Goal: Transaction & Acquisition: Purchase product/service

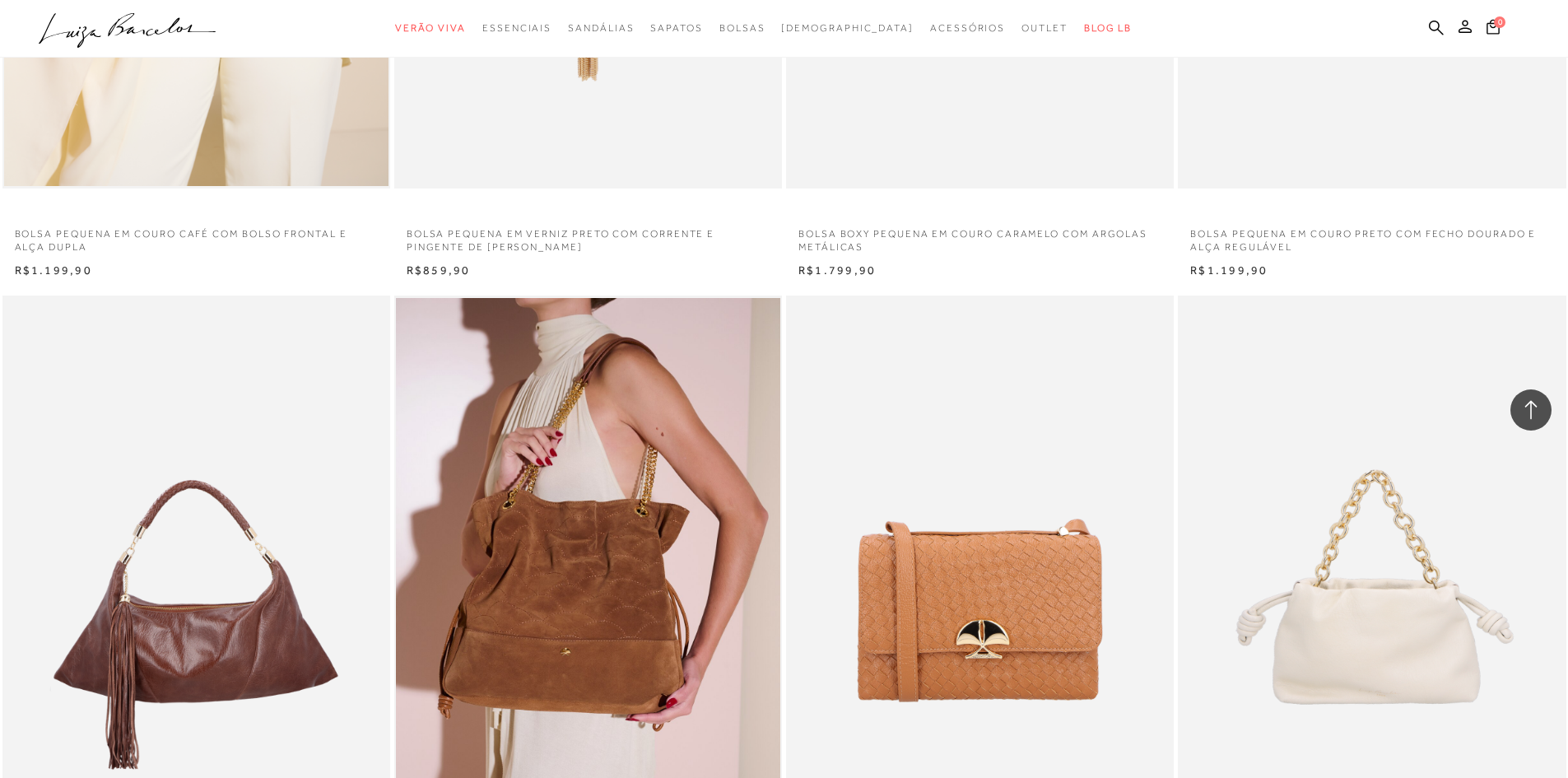
scroll to position [2140, 0]
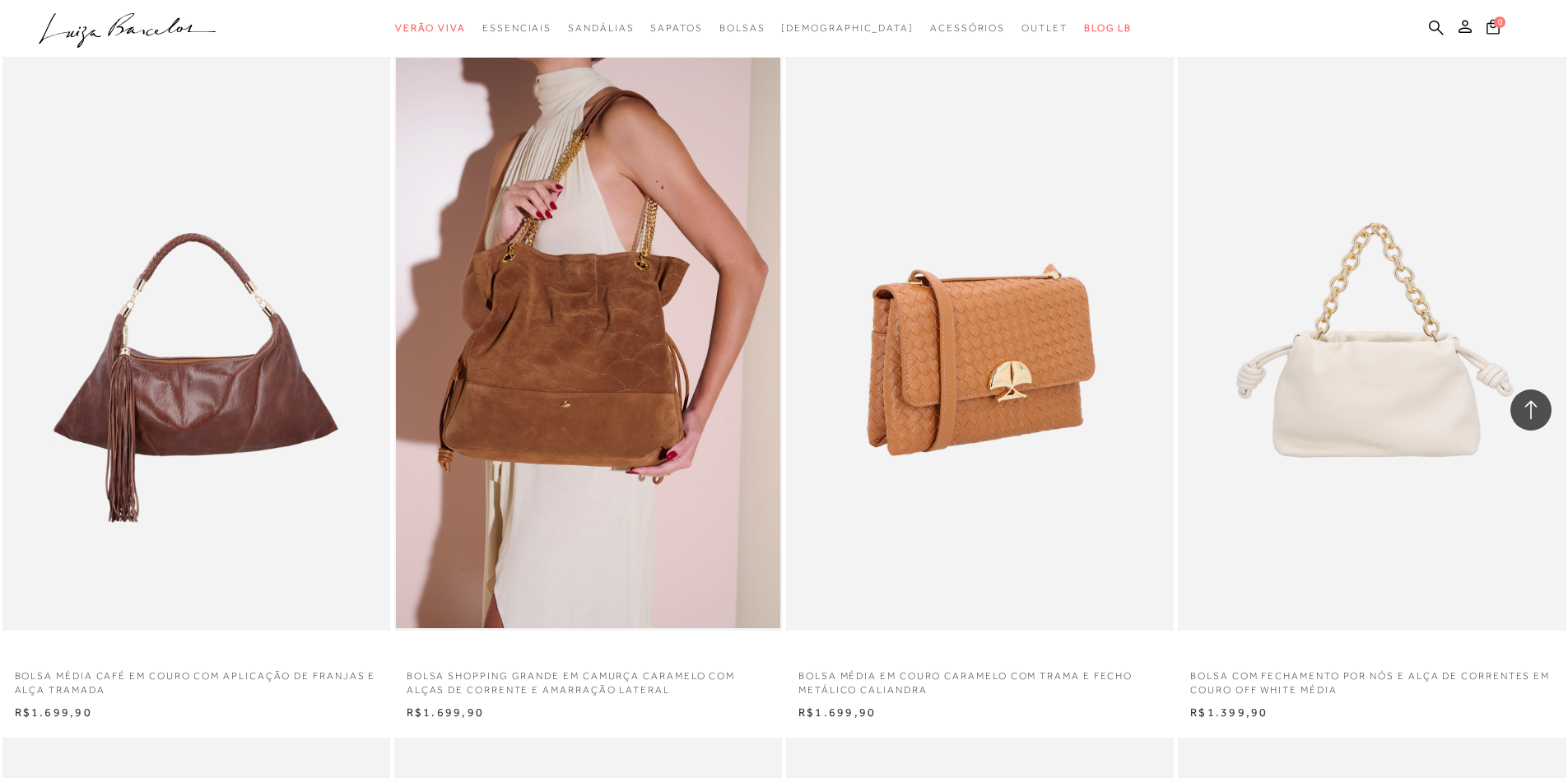
click at [1000, 341] on img at bounding box center [980, 339] width 386 height 582
click at [999, 395] on img at bounding box center [980, 339] width 386 height 582
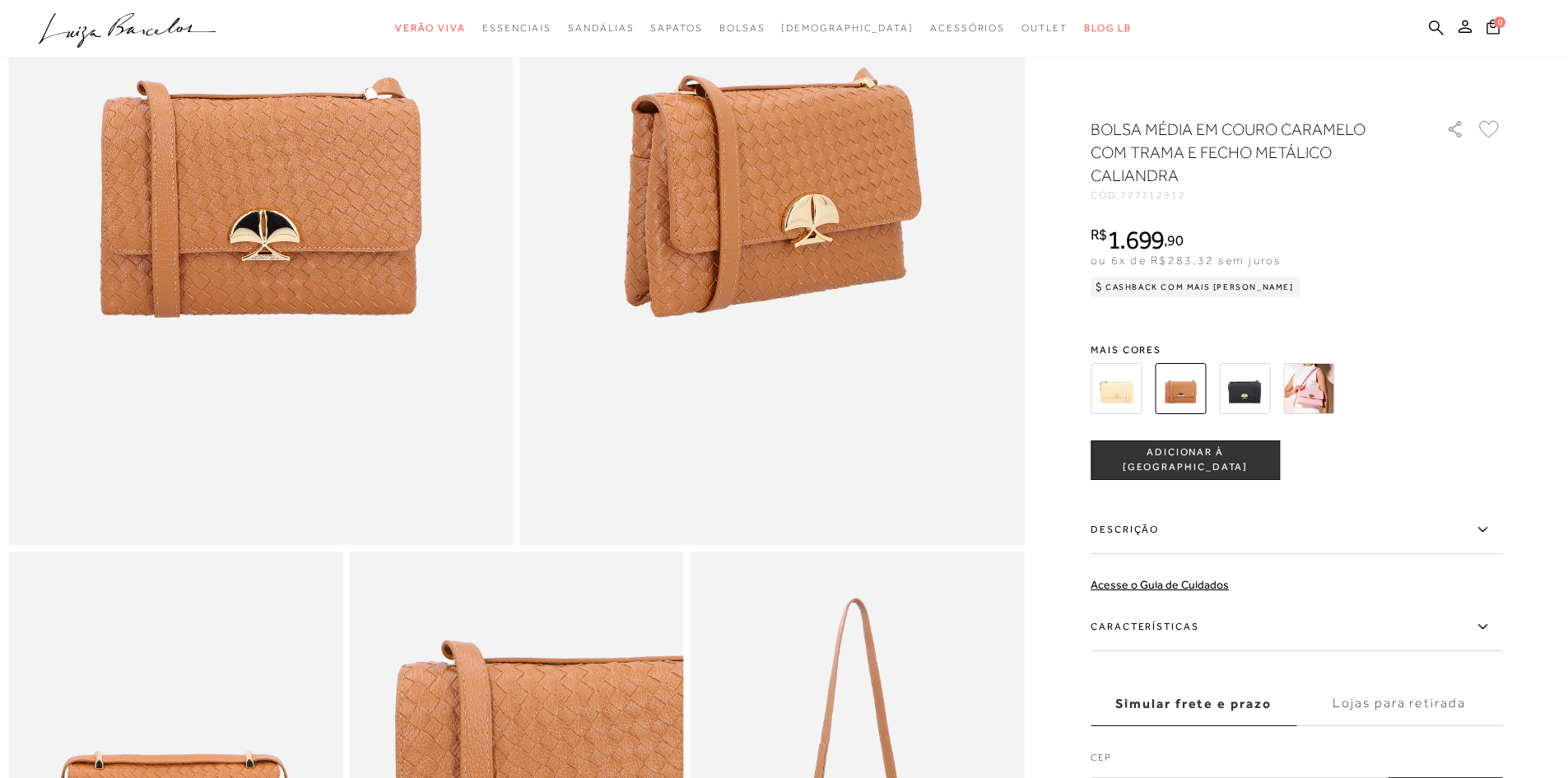
scroll to position [82, 0]
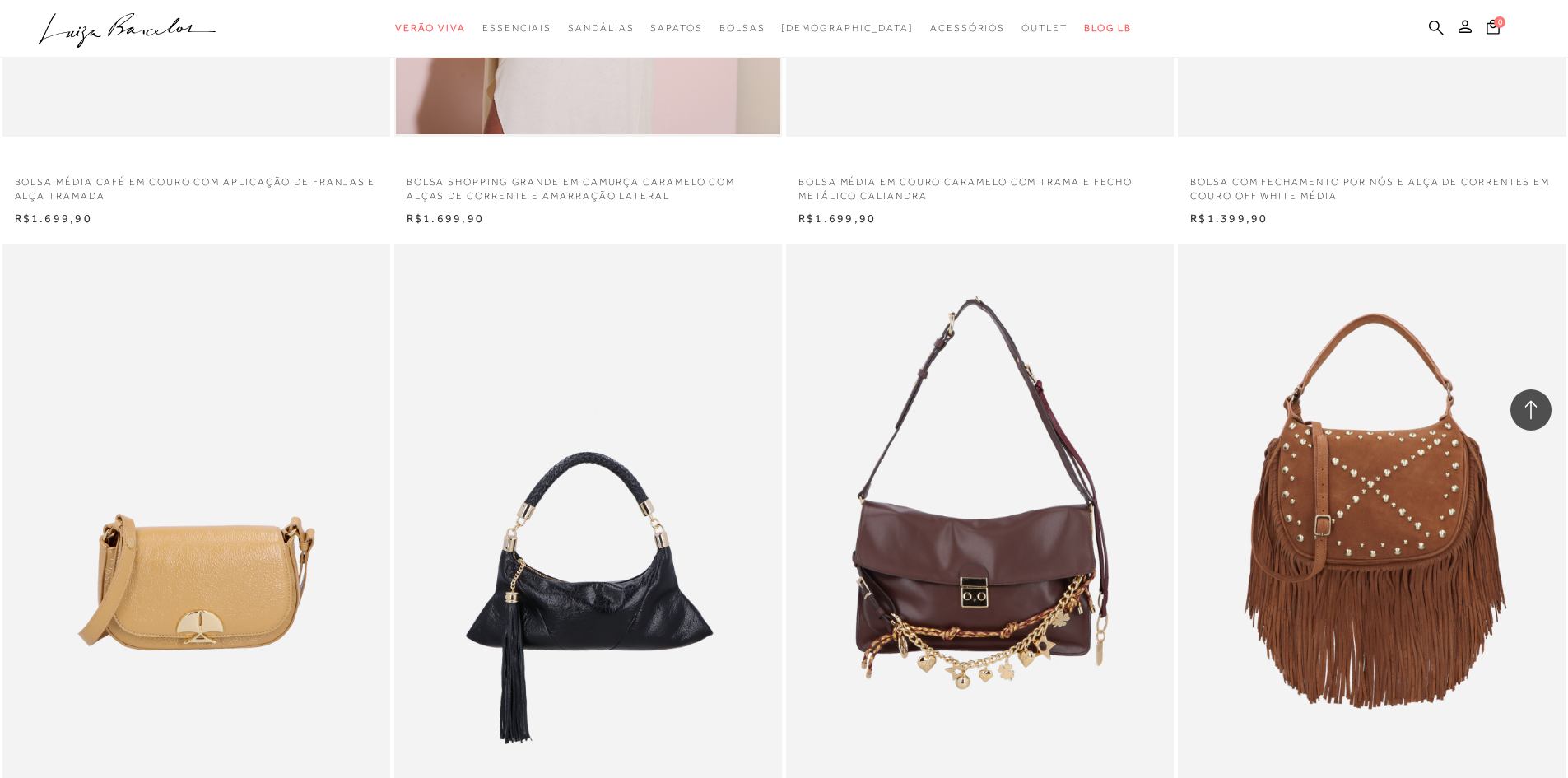
scroll to position [2882, 0]
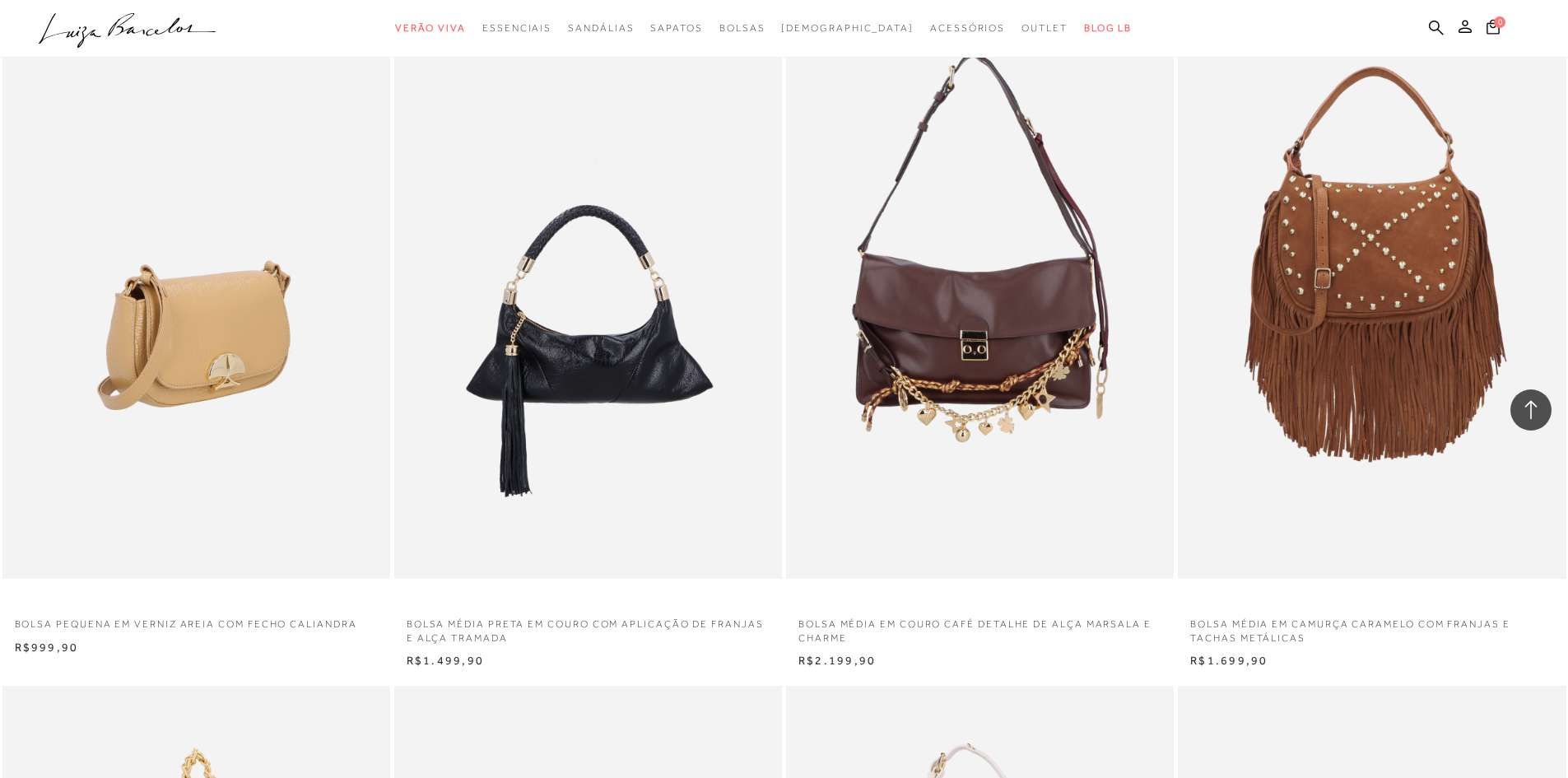
click at [179, 332] on img at bounding box center [197, 288] width 386 height 582
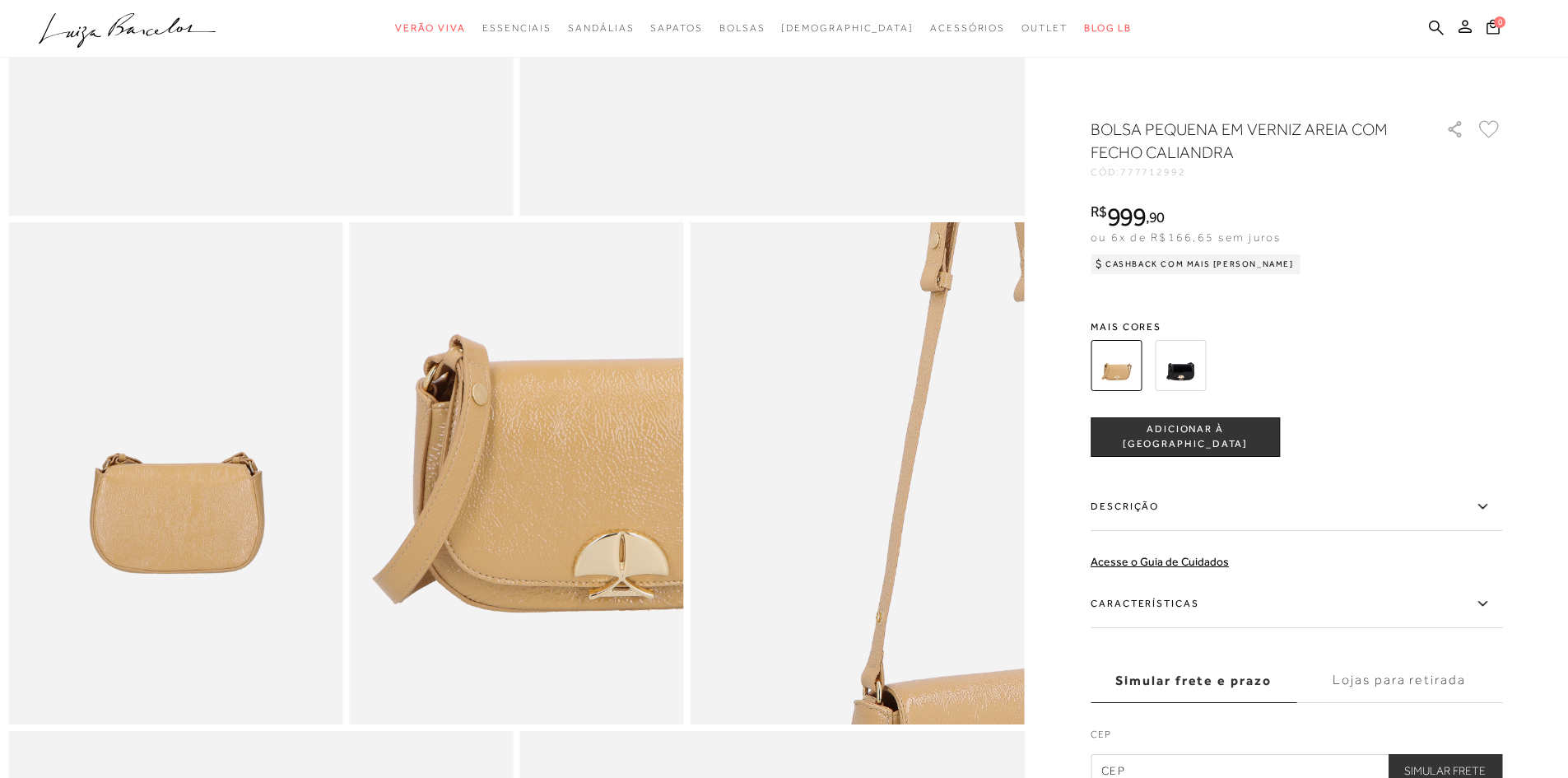
scroll to position [906, 0]
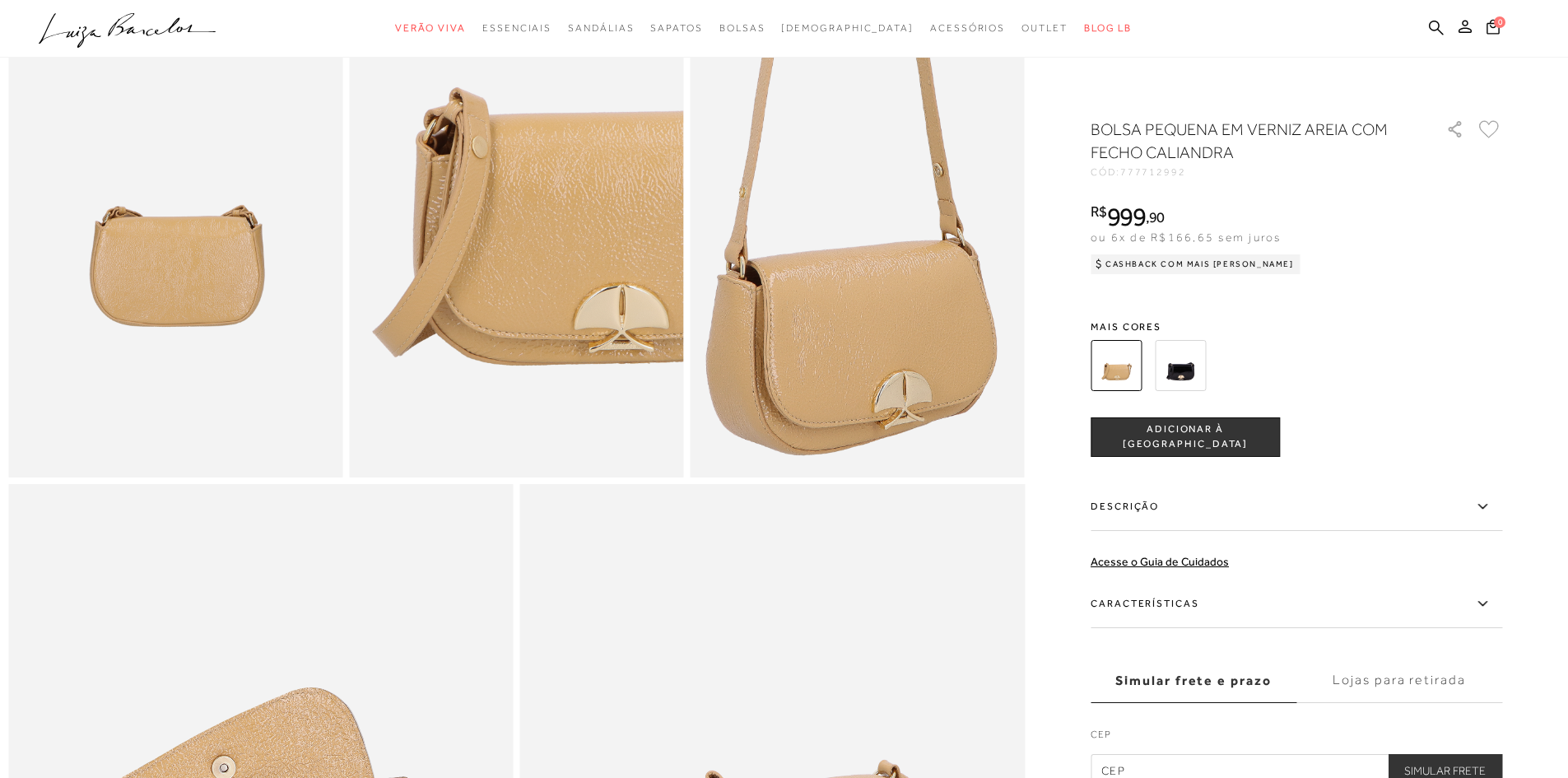
click at [864, 415] on img at bounding box center [855, 53] width 669 height 1004
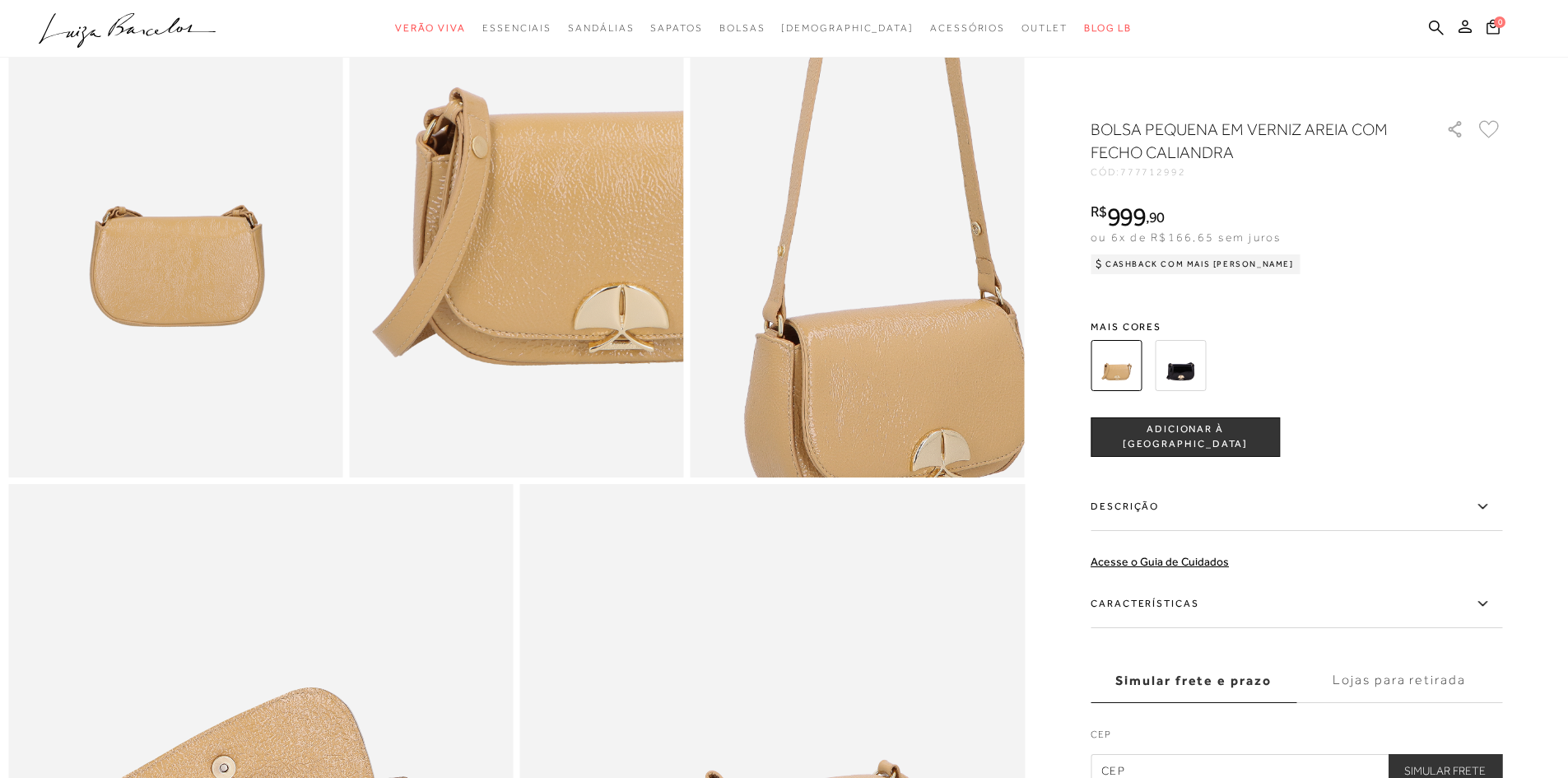
click at [830, 355] on img at bounding box center [893, 111] width 669 height 1004
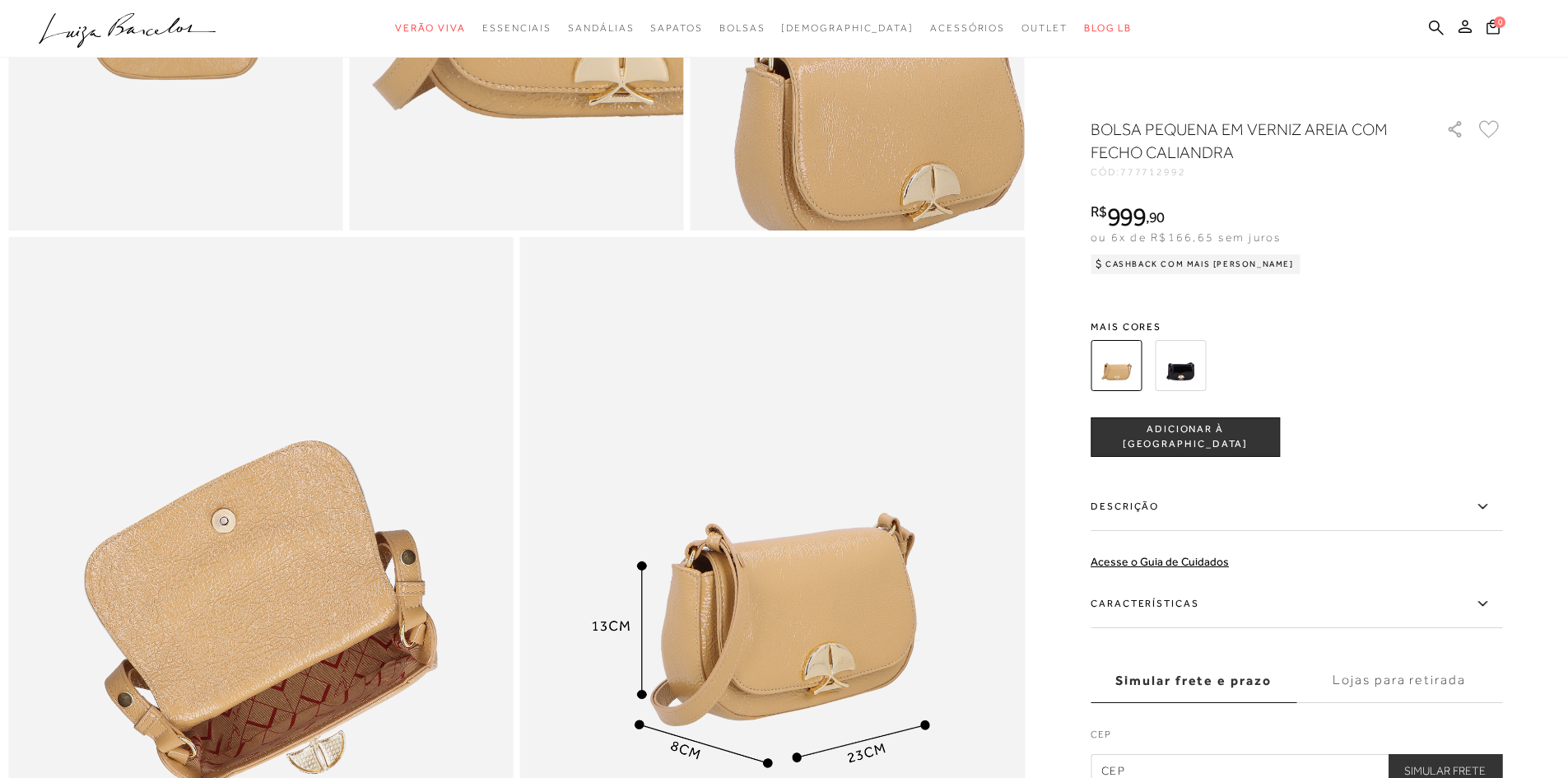
scroll to position [1318, 0]
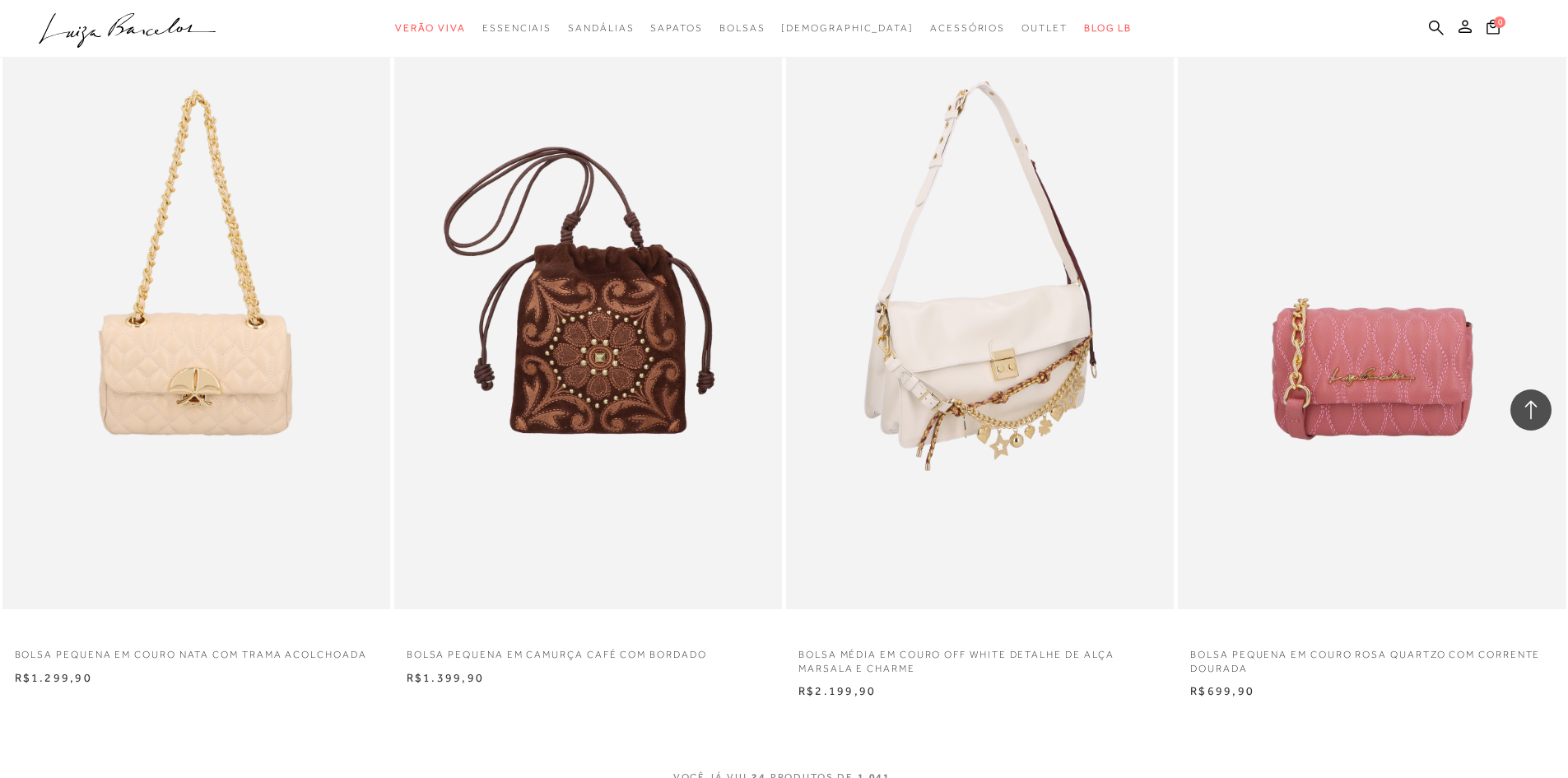
scroll to position [3787, 0]
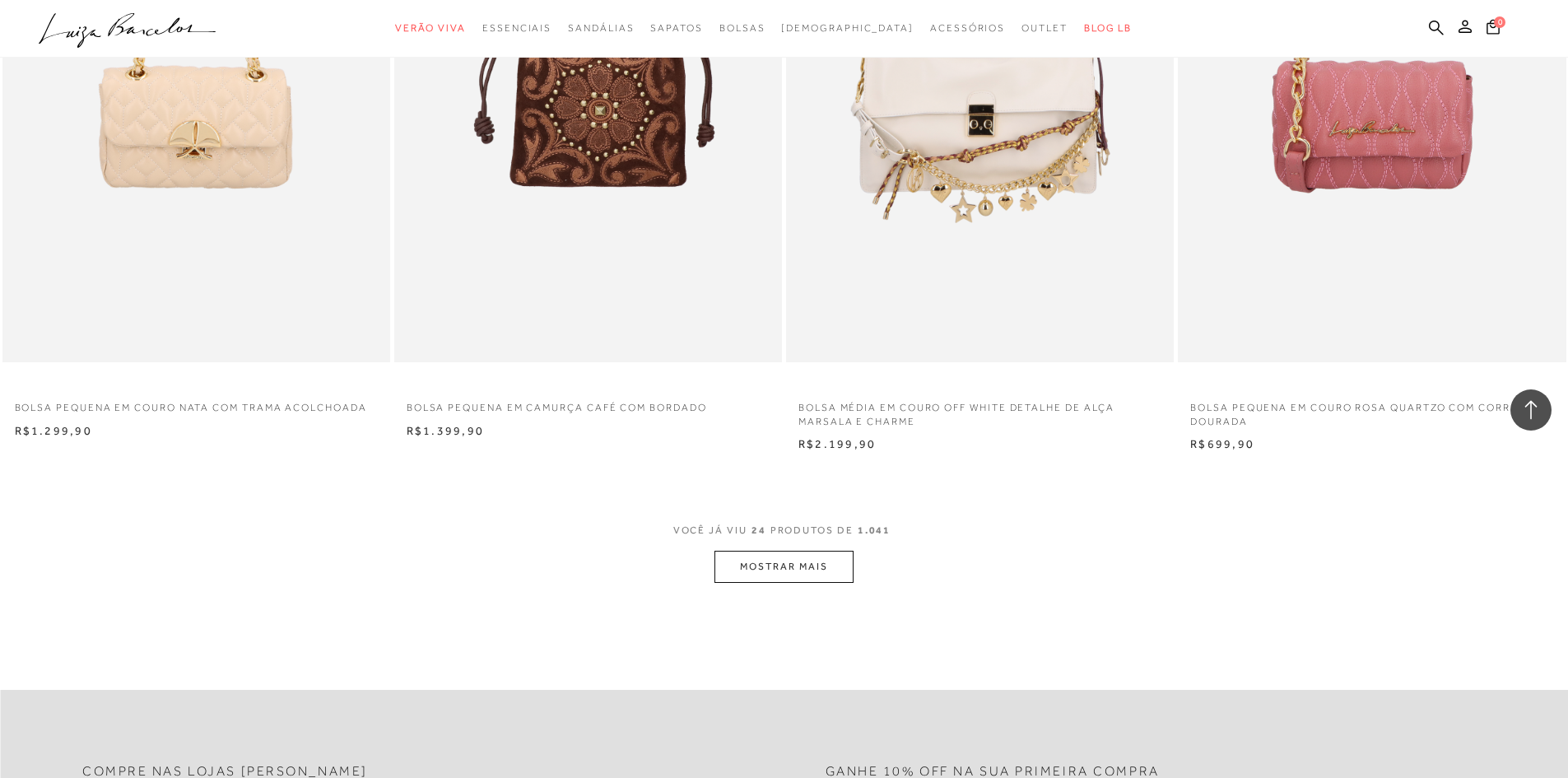
click at [797, 566] on button "MOSTRAR MAIS" at bounding box center [783, 567] width 138 height 32
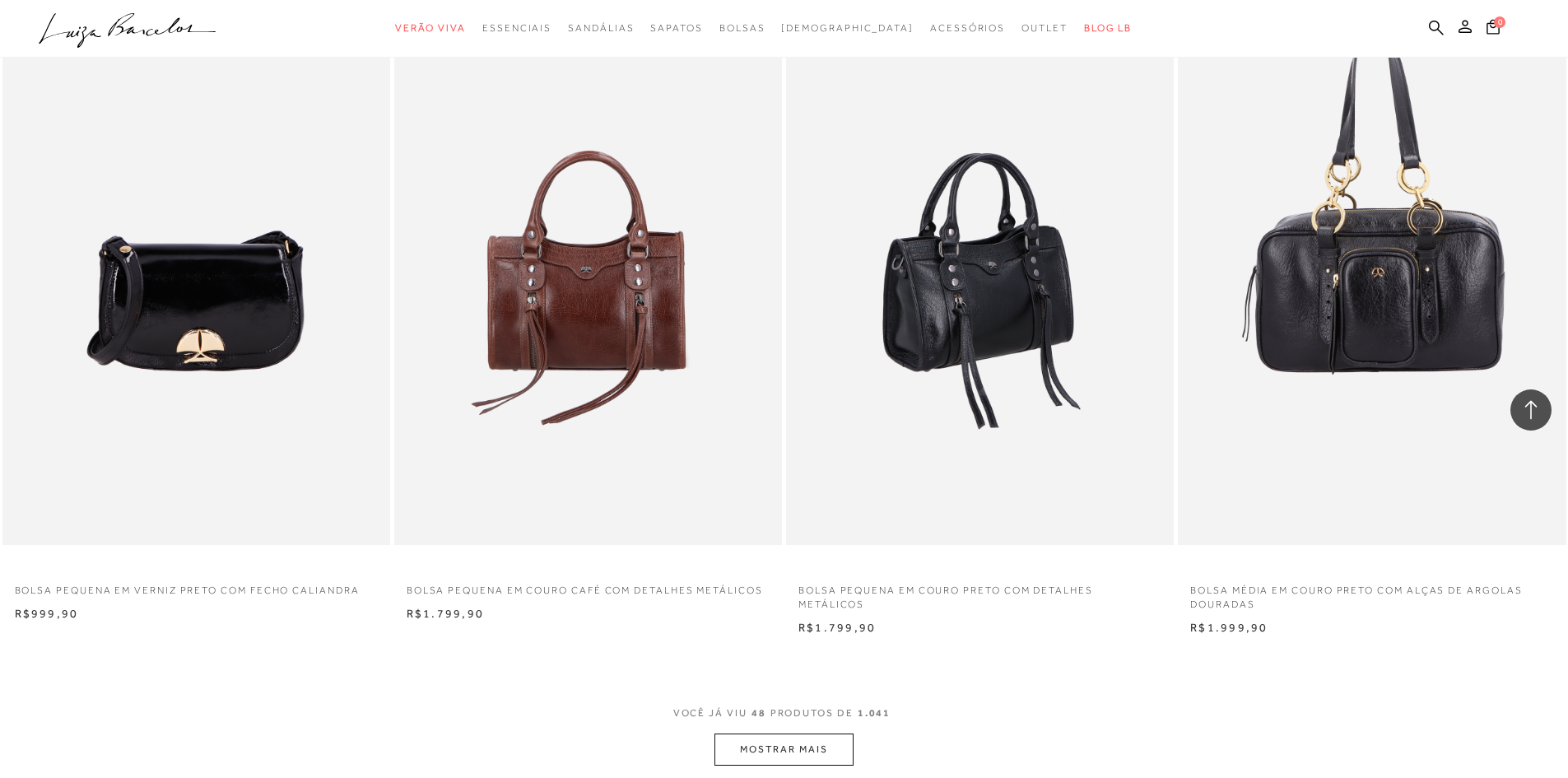
scroll to position [7903, 0]
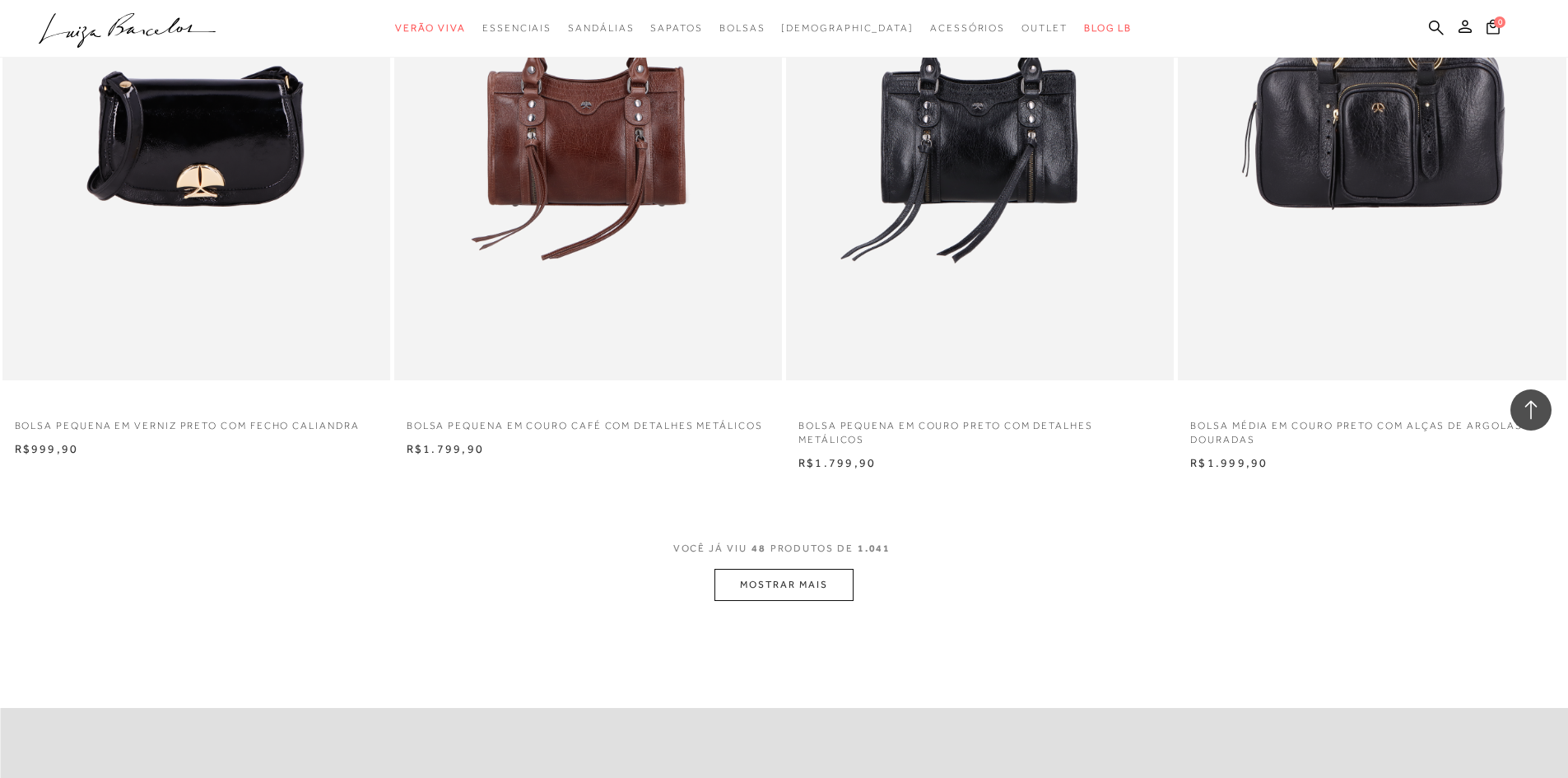
click at [808, 590] on button "MOSTRAR MAIS" at bounding box center [783, 585] width 138 height 32
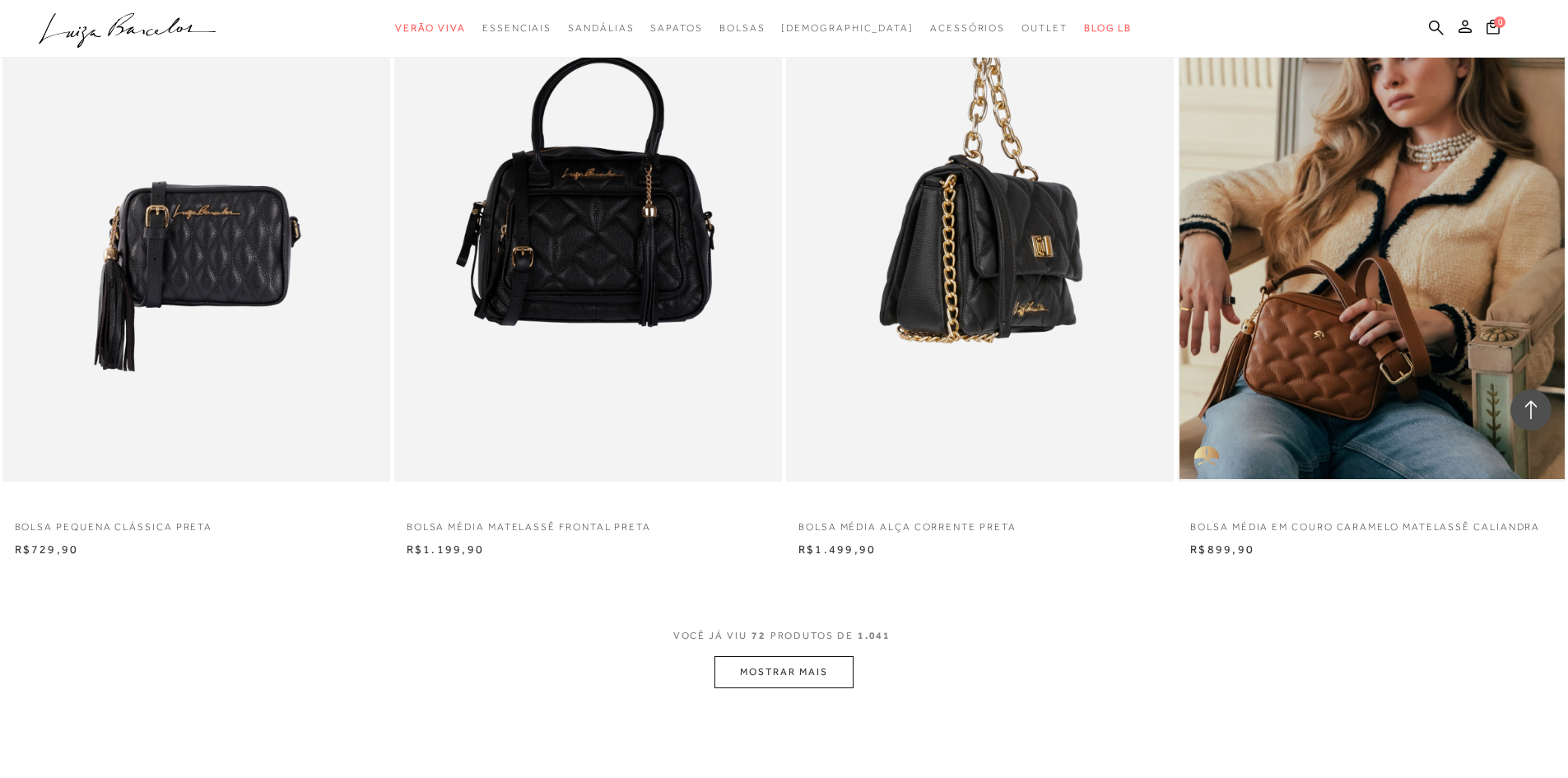
scroll to position [12184, 0]
